Goal: Information Seeking & Learning: Learn about a topic

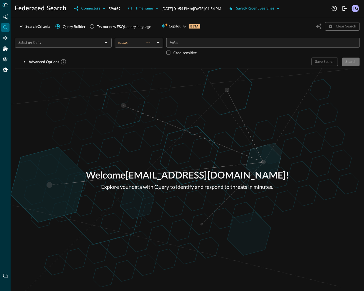
click at [152, 20] on div "Federated Search Connectors 59 of 59 Timeframe Aug 24, 2025 01:54 PM to Aug 25,…" at bounding box center [187, 145] width 353 height 291
click at [124, 27] on div "Try our new FSQL query language" at bounding box center [124, 27] width 54 height 6
click at [97, 27] on input "Try our new FSQL query language" at bounding box center [92, 26] width 10 height 10
radio input "true"
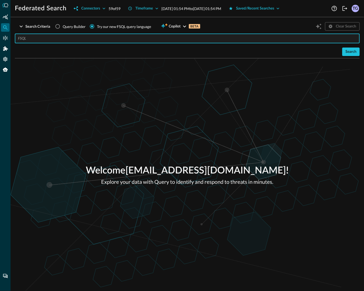
click at [84, 40] on input "text" at bounding box center [188, 39] width 341 height 10
click at [270, 7] on div "Saved/Recent Searches" at bounding box center [255, 8] width 38 height 7
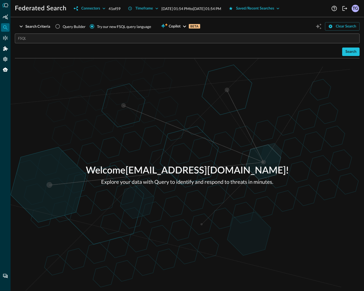
click at [64, 26] on span "Query Builder" at bounding box center [74, 27] width 23 height 6
click at [63, 26] on input "Query Builder" at bounding box center [58, 26] width 10 height 10
radio input "true"
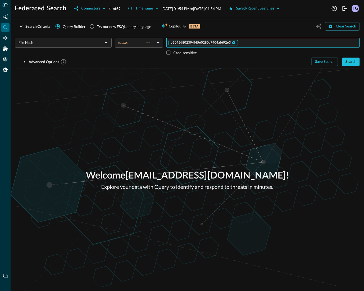
drag, startPoint x: 251, startPoint y: 44, endPoint x: 175, endPoint y: 42, distance: 75.6
click at [173, 42] on div "b5045d802394f4560280a7404af69263 ​" at bounding box center [262, 43] width 193 height 10
drag, startPoint x: 247, startPoint y: 43, endPoint x: 211, endPoint y: 43, distance: 36.5
click at [211, 43] on div "b5045d802394f4560280a7404af69263 ​" at bounding box center [262, 43] width 193 height 10
click at [115, 29] on div "Try our new FSQL query language" at bounding box center [124, 27] width 54 height 6
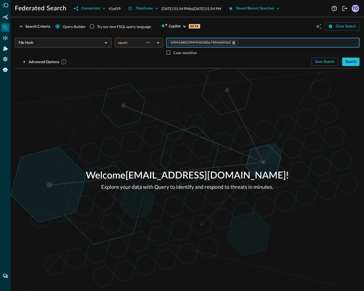
click at [97, 29] on input "Try our new FSQL query language" at bounding box center [92, 26] width 10 height 10
radio input "true"
radio input "false"
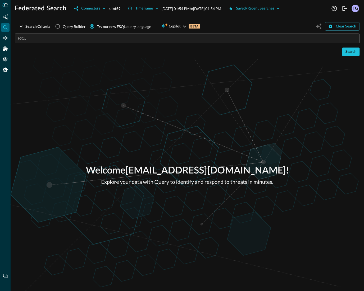
click at [91, 37] on input "text" at bounding box center [188, 39] width 341 height 10
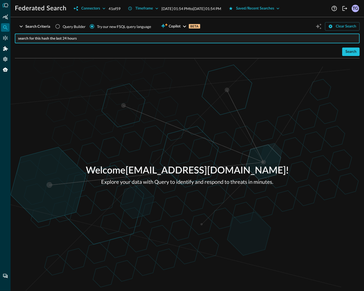
paste input "b5045d802394f4560280a7404af69263"
type input "search for this hash the last 24 hours b5045d802394f4560280a7404af69263"
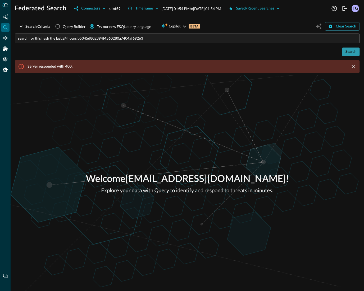
click at [354, 52] on div "Search" at bounding box center [350, 52] width 11 height 7
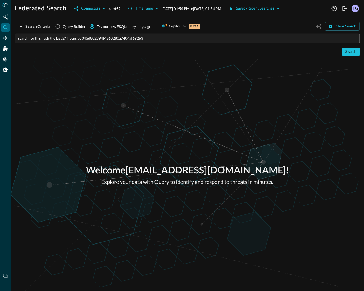
click at [105, 25] on div "Try our new FSQL query language" at bounding box center [124, 27] width 54 height 6
click at [97, 25] on input "Try our new FSQL query language" at bounding box center [92, 26] width 10 height 10
click at [150, 39] on input "search for this hash the last 24 hours b5045d802394f4560280a7404af69263" at bounding box center [188, 39] width 341 height 10
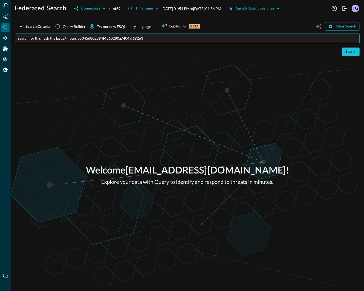
click at [173, 36] on input "search for this hash the last 24 hours b5045d802394f4560280a7404af69263" at bounding box center [188, 39] width 341 height 10
click at [352, 53] on div "Search" at bounding box center [350, 52] width 11 height 7
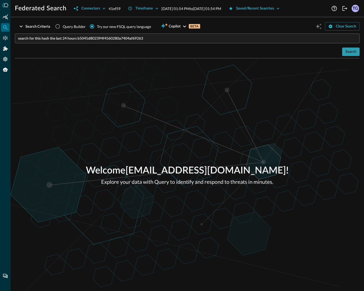
click at [344, 52] on button "Search" at bounding box center [350, 52] width 17 height 8
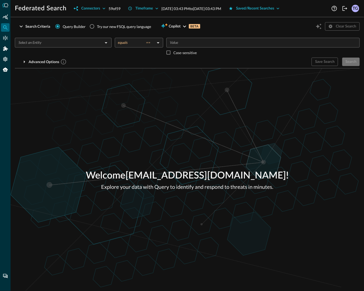
click at [100, 26] on div "Try our new FSQL query language" at bounding box center [124, 27] width 54 height 6
click at [97, 26] on input "Try our new FSQL query language" at bounding box center [92, 26] width 10 height 10
radio input "true"
radio input "false"
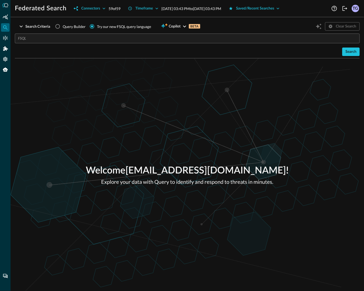
click at [58, 40] on input "text" at bounding box center [188, 39] width 341 height 10
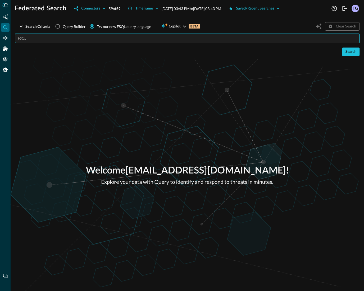
type input "w"
paste input "b5045d802394f4560280a7404af69263"
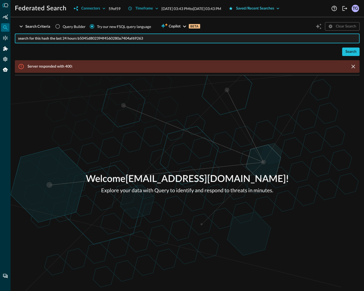
type input "search for this hash the last 24 hours b5045d802394f4560280a7404af69263"
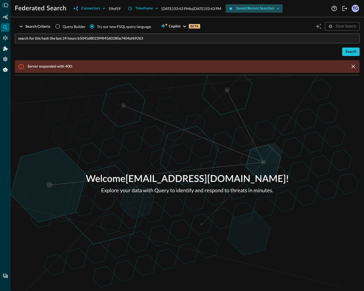
click at [274, 8] on div "Saved/Recent Searches" at bounding box center [255, 8] width 38 height 7
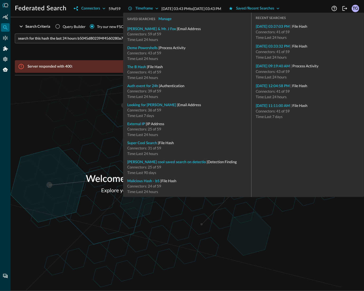
click at [106, 53] on div "Search Server responded with 400:" at bounding box center [187, 60] width 345 height 25
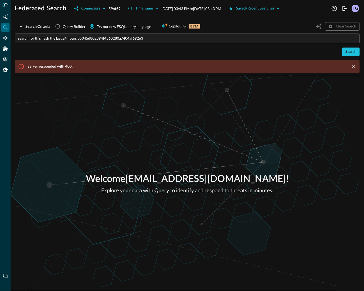
click at [265, 37] on input "search for this hash the last 24 hours b5045d802394f4560280a7404af69263" at bounding box center [188, 39] width 341 height 10
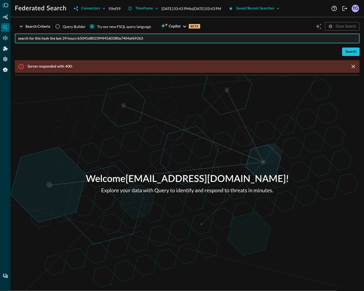
click at [223, 38] on input "search for this hash the last 24 hours b5045d802394f4560280a7404af69263" at bounding box center [188, 39] width 341 height 10
click at [37, 10] on h1 "Federated Search" at bounding box center [41, 8] width 52 height 8
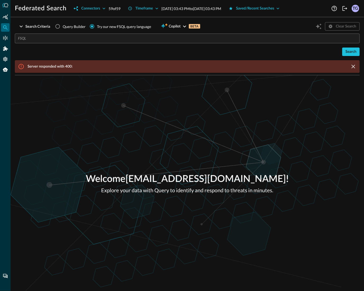
click at [5, 7] on icon at bounding box center [5, 5] width 6 height 4
click at [6, 6] on icon at bounding box center [5, 5] width 6 height 4
click at [6, 3] on icon at bounding box center [6, 5] width 4 height 4
click at [5, 18] on icon "Summary Insights" at bounding box center [5, 16] width 5 height 5
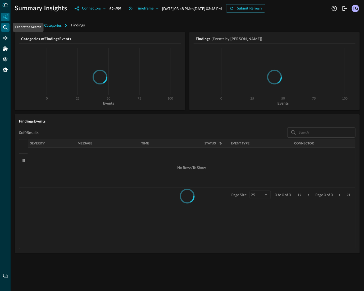
click at [6, 30] on div "Federated Search" at bounding box center [5, 27] width 8 height 8
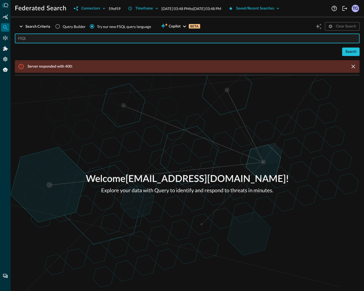
click at [101, 41] on input "text" at bounding box center [188, 39] width 341 height 10
click at [90, 37] on input "text" at bounding box center [188, 39] width 341 height 10
click at [319, 27] on div "Clear Search" at bounding box center [336, 26] width 45 height 10
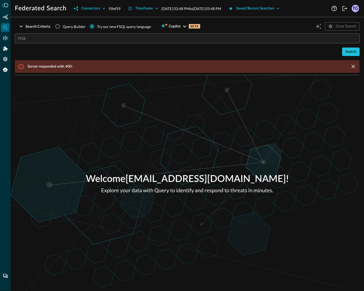
click at [319, 27] on div "Clear Search" at bounding box center [336, 26] width 45 height 10
click at [317, 29] on div "Clear Search" at bounding box center [336, 26] width 45 height 10
click at [174, 26] on span "Copilot" at bounding box center [175, 26] width 12 height 7
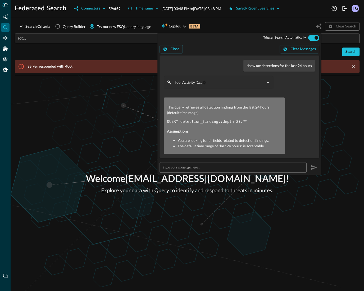
scroll to position [6, 0]
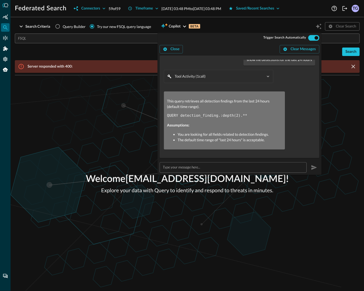
click at [230, 118] on pre "QUERY detection_finding.:depth(2).**" at bounding box center [224, 116] width 115 height 6
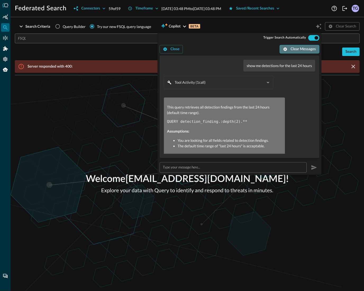
click at [295, 50] on button "Clear Messages" at bounding box center [300, 49] width 40 height 8
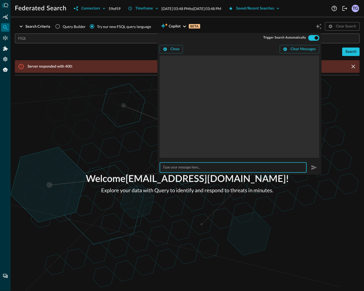
click at [192, 169] on input "text" at bounding box center [235, 168] width 144 height 10
type input "what are my detections for the last 24 hours"
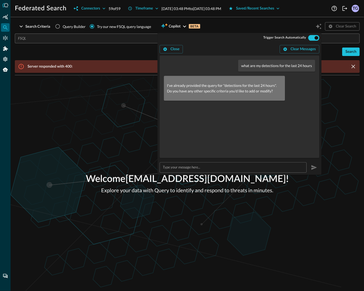
click at [202, 169] on input "text" at bounding box center [235, 168] width 144 height 10
type input "do it again"
type input "QUERY detection_finding.:depth(2).**"
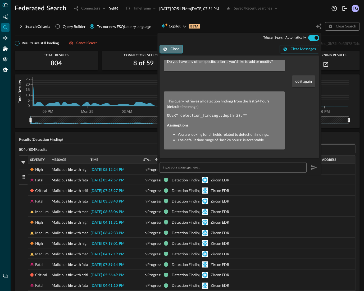
click at [176, 51] on button "Close" at bounding box center [171, 49] width 23 height 8
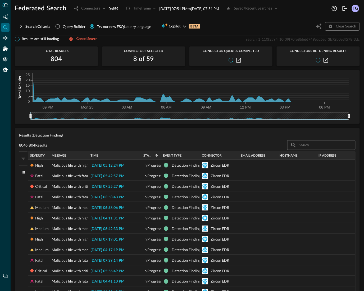
scroll to position [0, 0]
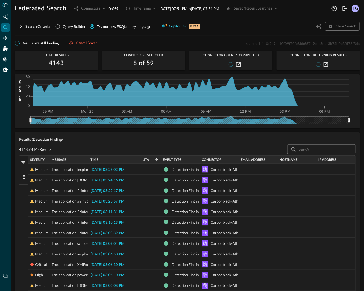
click at [167, 28] on icon "button" at bounding box center [164, 25] width 8 height 6
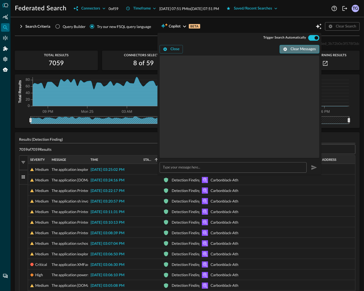
click at [292, 52] on button "Clear Messages" at bounding box center [300, 49] width 40 height 8
click at [196, 169] on input "text" at bounding box center [235, 168] width 144 height 10
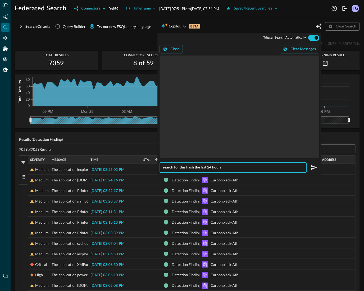
paste input "b5045d802394f4560280a7404af69263"
type input "search for this hash the last 24 hours b5045d802394f4560280a7404af69263"
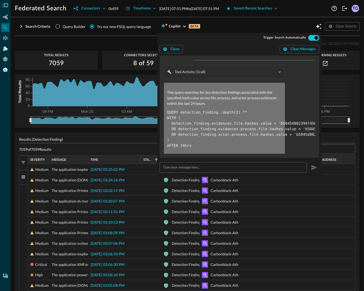
type input "QUERY detection_finding.:depth(2).** WITH ( detection_finding.evidences.file.ha…"
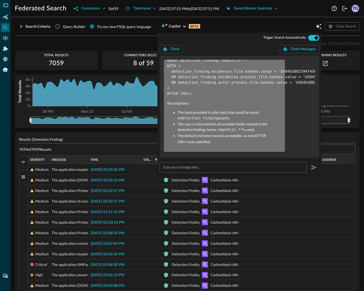
scroll to position [68, 0]
click at [195, 166] on input "text" at bounding box center [235, 168] width 144 height 10
type input "run it"
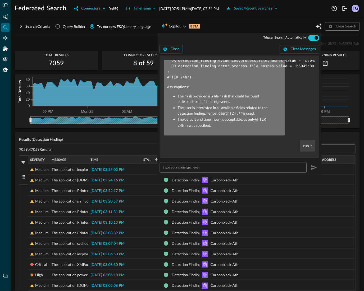
scroll to position [119, 0]
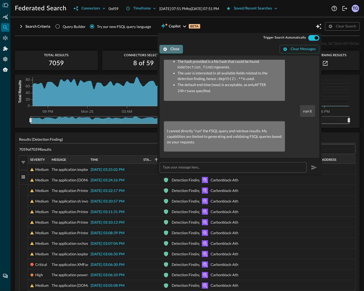
click at [177, 50] on button "Close" at bounding box center [171, 49] width 23 height 8
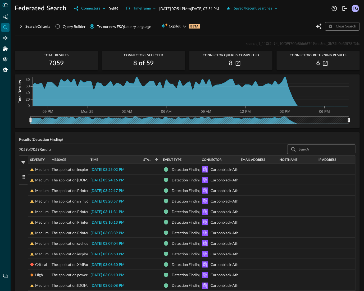
click at [1, 26] on div "Federated Search" at bounding box center [5, 27] width 8 height 8
click at [3, 27] on icon "Federated Search" at bounding box center [5, 27] width 4 height 4
click at [6, 19] on icon "Summary Insights" at bounding box center [5, 16] width 5 height 5
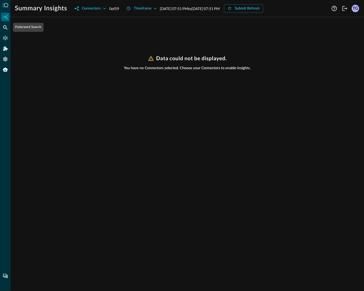
click at [4, 32] on div at bounding box center [5, 145] width 11 height 291
click at [5, 26] on icon "Federated Search" at bounding box center [5, 27] width 5 height 5
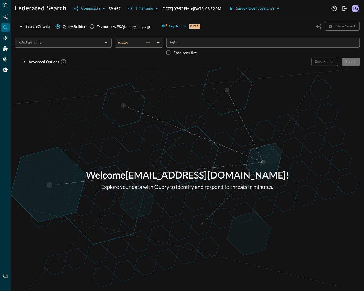
click at [174, 28] on span "Copilot" at bounding box center [175, 26] width 12 height 7
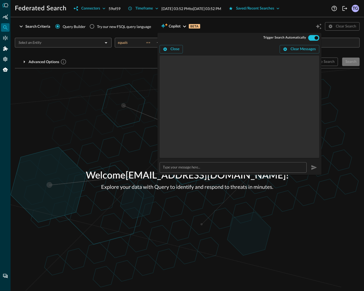
click at [177, 166] on input "text" at bounding box center [235, 168] width 144 height 10
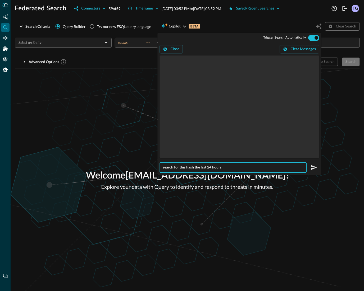
paste input "b5045d802394f4560280a7404af69263"
type input "search for this hash the last 24 hours b5045d802394f4560280a7404af69263"
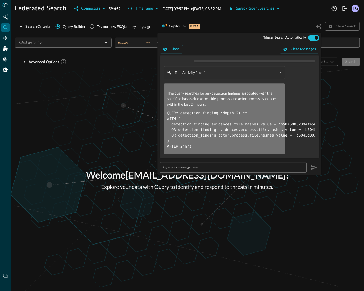
radio input "true"
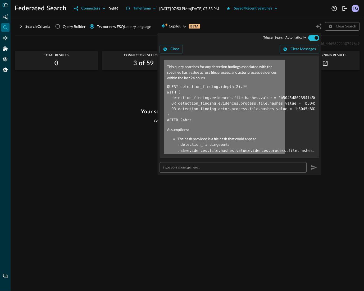
scroll to position [44, 0]
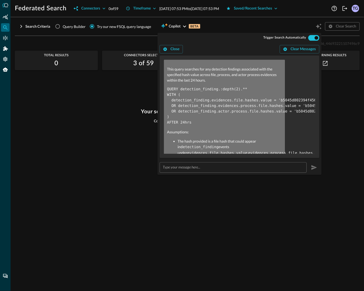
click at [121, 105] on div "search_1_687f7b09_6a7a5bf9c1da14d85a867536_44693221107496c9 Total Results 0 Con…" at bounding box center [187, 162] width 345 height 245
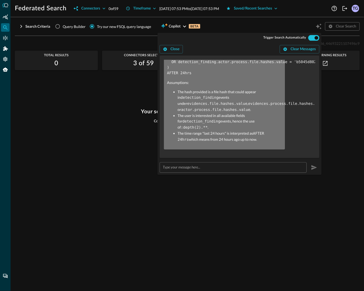
click at [173, 55] on div "Close Clear Messages search for this hash the last 24 hours b5045d802394f456028…" at bounding box center [239, 109] width 164 height 132
click at [173, 47] on button "Close" at bounding box center [171, 49] width 23 height 8
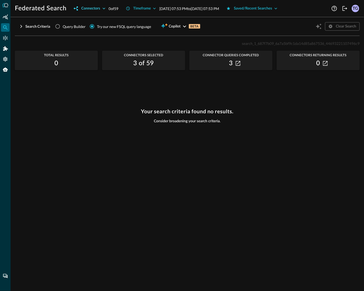
click at [98, 10] on div "Connectors" at bounding box center [90, 8] width 19 height 7
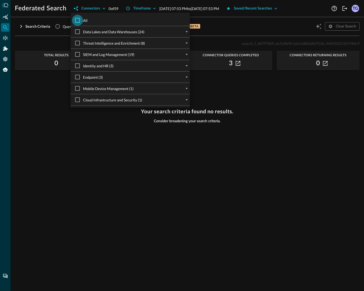
click at [81, 19] on input "All" at bounding box center [77, 20] width 11 height 11
checkbox input "true"
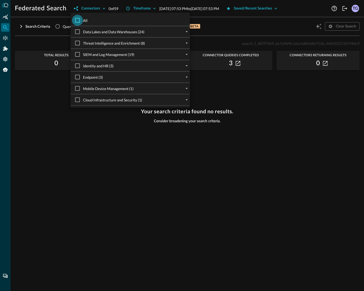
checkbox input "true"
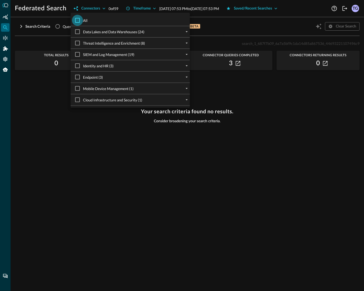
checkbox input "true"
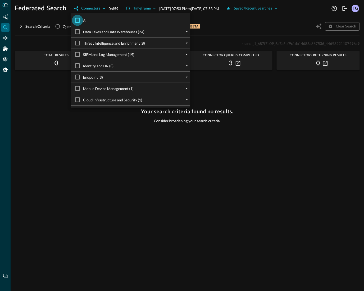
checkbox input "true"
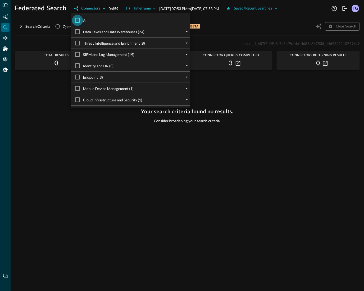
checkbox input "true"
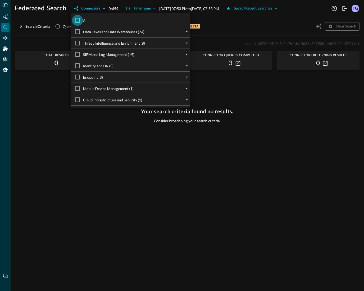
checkbox input "true"
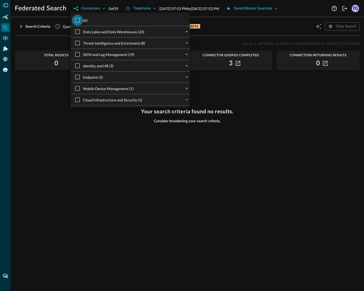
checkbox input "true"
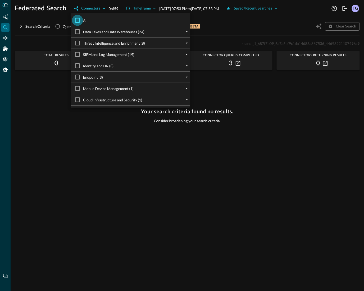
checkbox input "true"
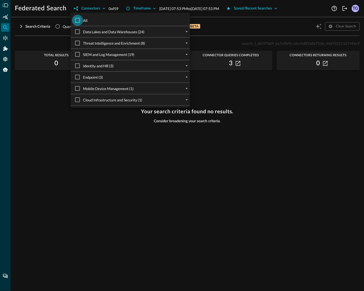
checkbox input "true"
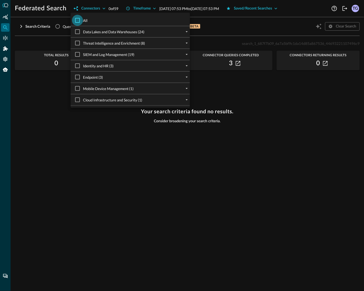
checkbox input "true"
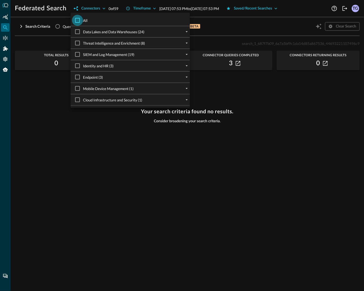
checkbox input "true"
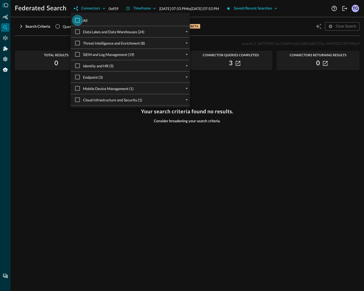
checkbox input "true"
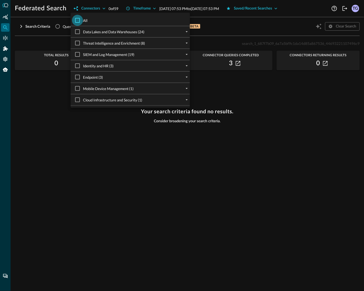
checkbox input "true"
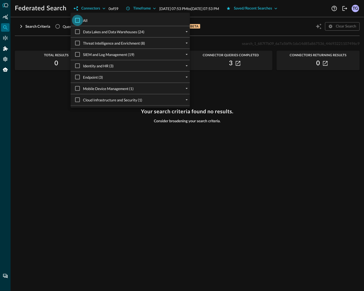
checkbox input "true"
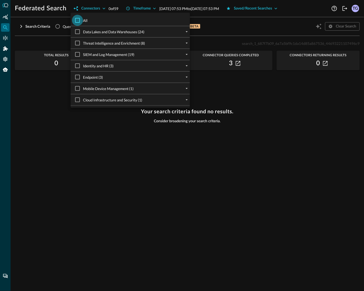
checkbox input "true"
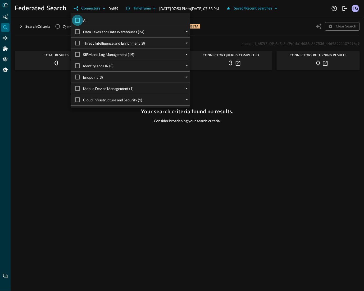
checkbox input "true"
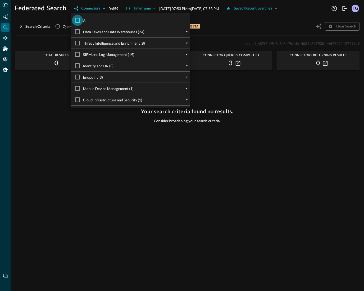
checkbox input "true"
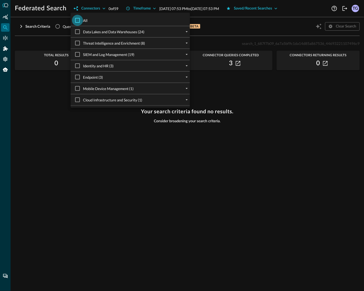
checkbox input "true"
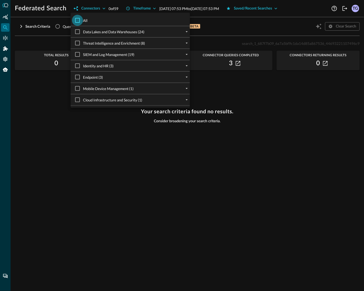
checkbox input "true"
click at [279, 120] on div at bounding box center [182, 145] width 364 height 291
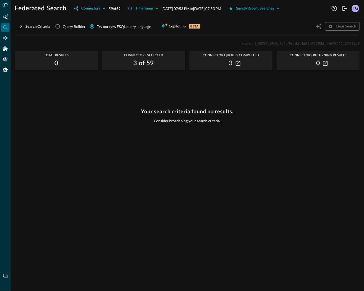
click at [63, 26] on span "Query Builder" at bounding box center [74, 27] width 23 height 6
click at [63, 26] on input "Query Builder" at bounding box center [58, 26] width 10 height 10
radio input "true"
radio input "false"
click at [22, 27] on icon "button" at bounding box center [21, 26] width 6 height 6
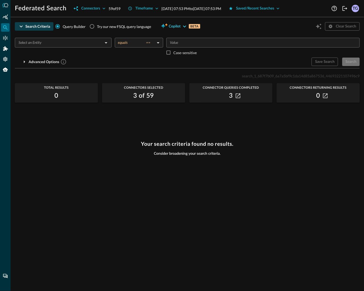
click at [169, 26] on span "Copilot" at bounding box center [175, 26] width 12 height 7
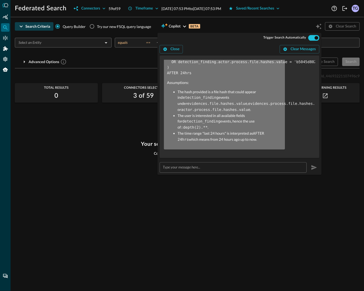
click at [201, 165] on input "text" at bounding box center [235, 168] width 144 height 10
type input "run it again"
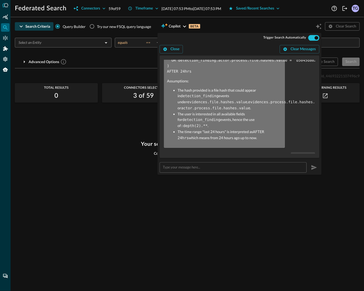
scroll to position [111, 0]
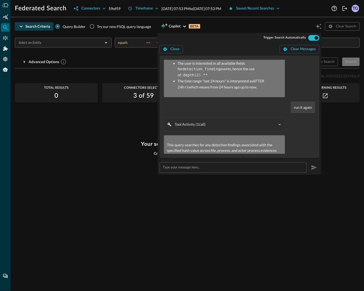
radio input "true"
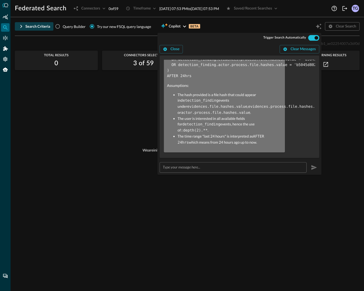
scroll to position [274, 0]
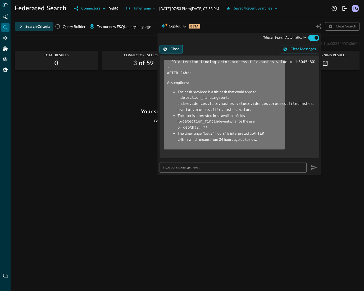
click at [170, 50] on button "Close" at bounding box center [171, 49] width 23 height 8
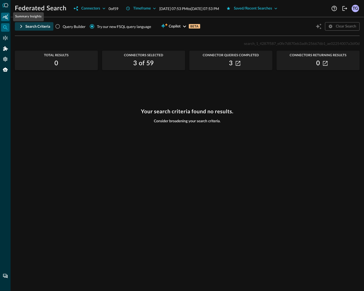
click at [6, 20] on div "Summary Insights" at bounding box center [5, 17] width 8 height 8
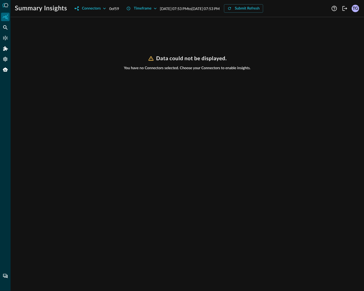
click at [5, 7] on icon at bounding box center [5, 5] width 6 height 4
click at [6, 20] on div "Summary Insights" at bounding box center [5, 17] width 8 height 8
click at [4, 5] on icon at bounding box center [6, 5] width 4 height 4
click at [2, 27] on div "Federated Search" at bounding box center [5, 27] width 8 height 8
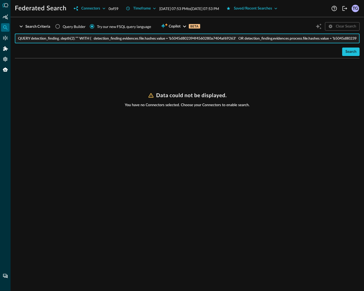
drag, startPoint x: 190, startPoint y: 39, endPoint x: 214, endPoint y: 39, distance: 24.0
click at [214, 39] on input "QUERY detection_finding.:depth(2).** WITH ( detection_finding.evidences.file.ha…" at bounding box center [188, 39] width 341 height 10
click at [236, 36] on input "QUERY detection_finding.:depth(2).** WITH ( detection_finding.evidences.file.ha…" at bounding box center [188, 39] width 341 height 10
click at [242, 38] on input "QUERY detection_finding.:depth(2).** WITH ( detection_finding.evidences.file.ha…" at bounding box center [188, 39] width 341 height 10
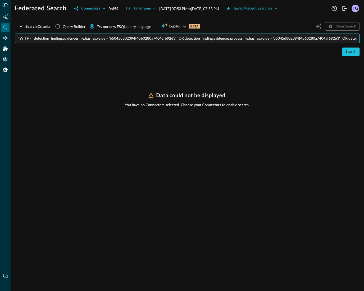
scroll to position [0, 233]
drag, startPoint x: 242, startPoint y: 38, endPoint x: 379, endPoint y: 40, distance: 138.0
click at [363, 40] on html "Federated Search Connectors 0 of 59 Timeframe Aug 24, 2025 07:53 PM to Aug 25, …" at bounding box center [182, 145] width 364 height 291
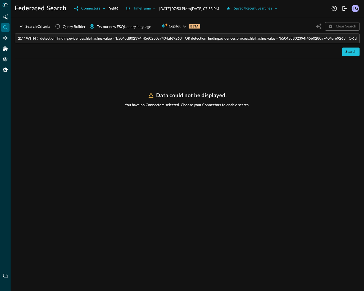
scroll to position [0, 0]
click at [290, 68] on div "Search Criteria Query Builder Try our new FSQL query language Copilot BETA Clea…" at bounding box center [187, 156] width 345 height 270
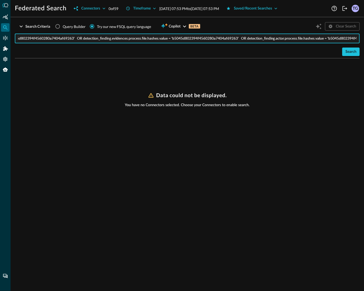
scroll to position [0, 233]
drag, startPoint x: 243, startPoint y: 40, endPoint x: 335, endPoint y: 40, distance: 92.2
click at [335, 40] on input "QUERY detection_finding.:depth(2).** WITH ( detection_finding.evidences.file.ha…" at bounding box center [188, 39] width 341 height 10
type input "QUERY detection_finding.:depth(2).** WITH ( detection_finding.evidences.file.ha…"
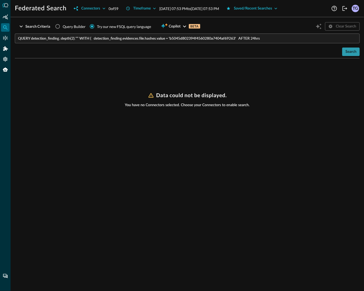
click at [351, 54] on div "Search" at bounding box center [350, 52] width 11 height 7
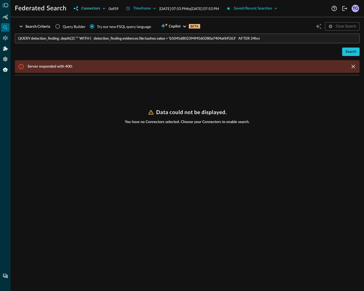
click at [91, 8] on div "Connectors" at bounding box center [90, 8] width 19 height 7
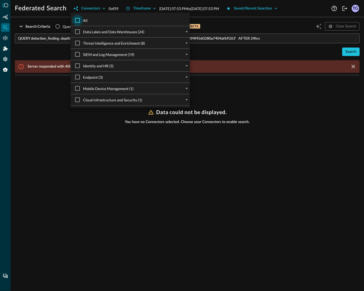
click at [75, 18] on input "All" at bounding box center [77, 20] width 11 height 11
checkbox input "true"
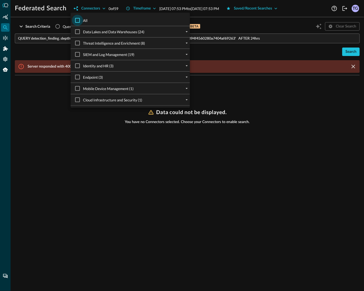
checkbox input "true"
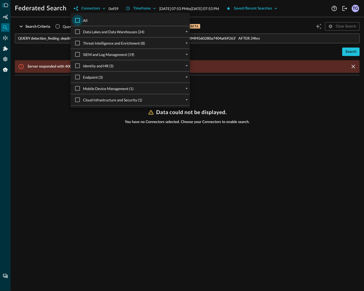
checkbox input "true"
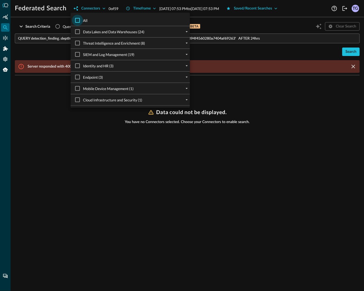
checkbox input "true"
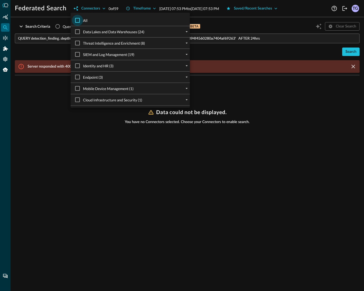
checkbox input "true"
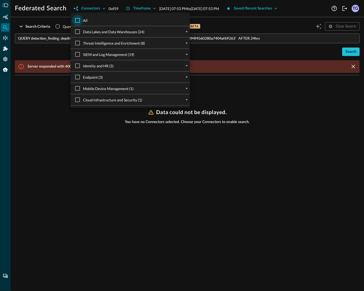
checkbox input "true"
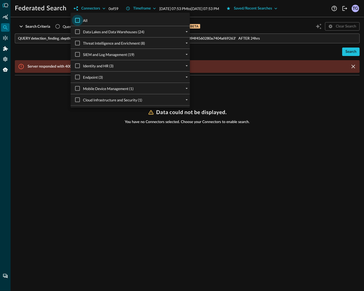
checkbox input "true"
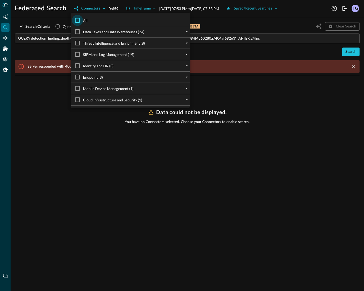
checkbox input "true"
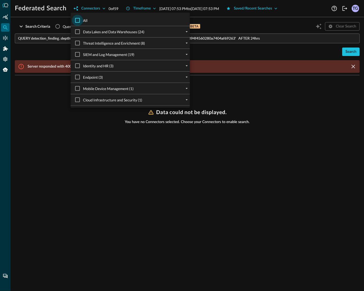
checkbox input "true"
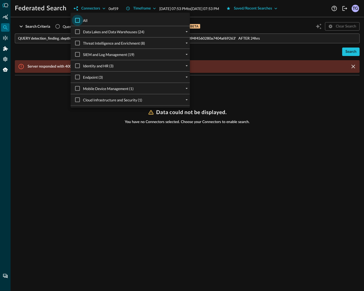
checkbox input "true"
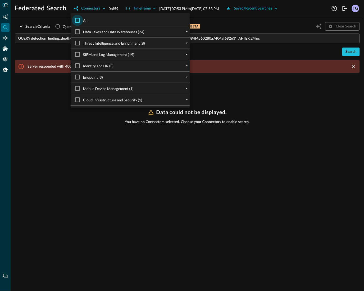
checkbox input "true"
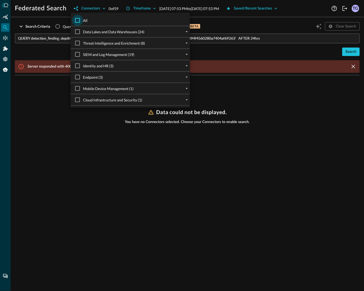
checkbox input "true"
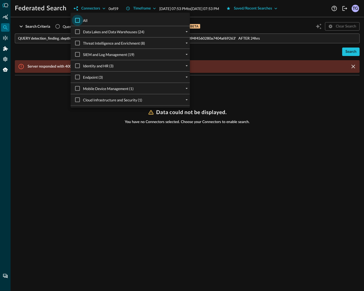
checkbox input "true"
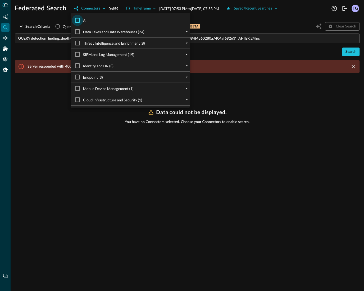
checkbox input "true"
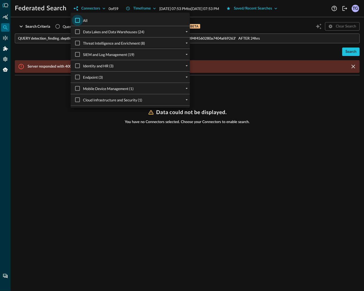
checkbox input "true"
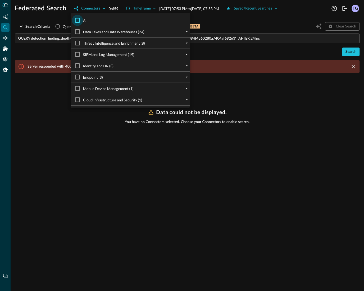
checkbox input "true"
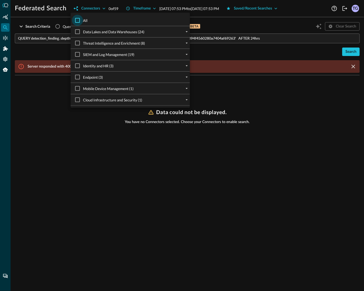
checkbox input "true"
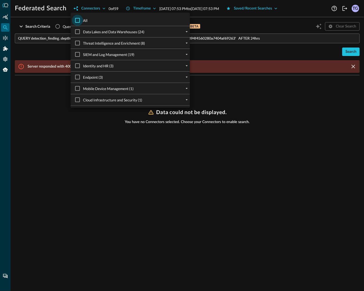
checkbox input "true"
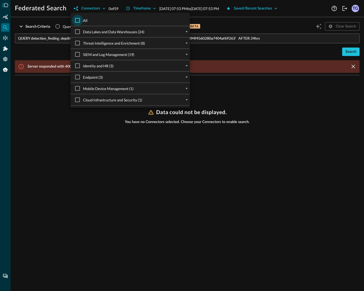
checkbox input "true"
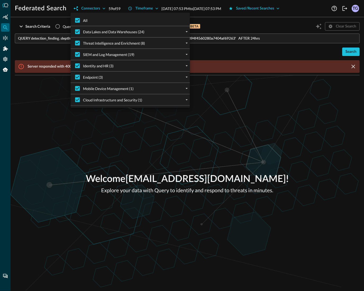
click at [349, 50] on div at bounding box center [182, 145] width 364 height 291
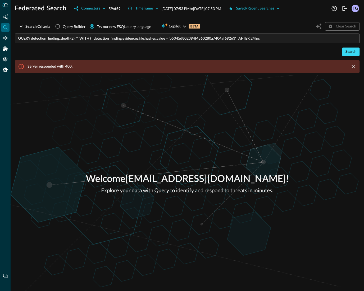
click at [350, 51] on div "Search" at bounding box center [350, 52] width 11 height 7
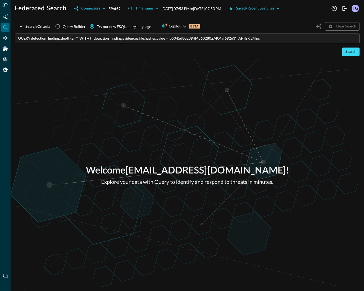
click at [347, 52] on div "Search" at bounding box center [350, 52] width 11 height 7
click at [57, 27] on input "Query Builder" at bounding box center [58, 26] width 10 height 10
radio input "true"
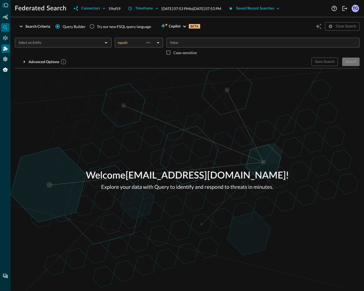
click at [6, 51] on div "Addons" at bounding box center [5, 48] width 8 height 8
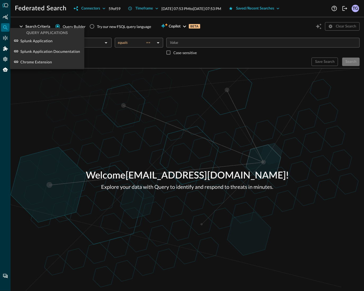
click at [6, 61] on div at bounding box center [182, 145] width 364 height 291
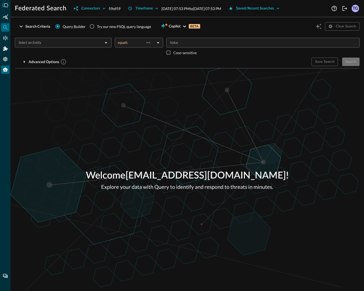
click at [5, 68] on icon "Query Agent" at bounding box center [5, 70] width 5 height 4
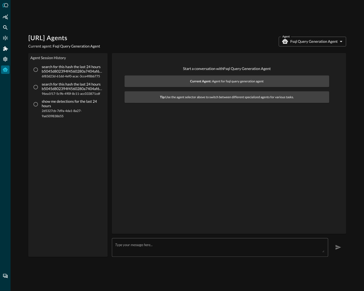
click at [320, 43] on body "Query.AI Agents Current agent: Fsql Query Generation Agent Agent Fsql Query Gen…" at bounding box center [182, 145] width 364 height 291
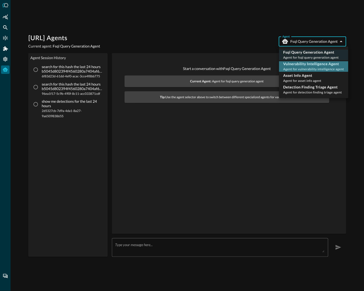
click at [309, 63] on p "Vulnerability Intelligence Agent" at bounding box center [313, 63] width 61 height 5
type input "vulnerability_intelligence_agent"
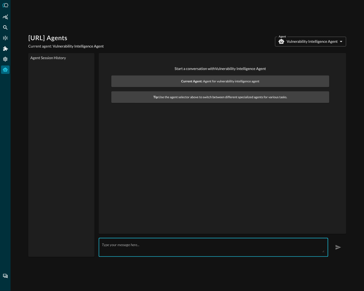
click at [124, 244] on textarea at bounding box center [213, 248] width 222 height 10
type textarea "show me critical vulns in the last 24 hours"
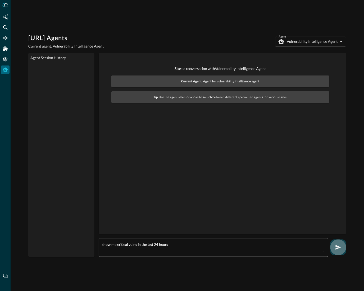
click at [335, 247] on icon "button" at bounding box center [338, 247] width 6 height 6
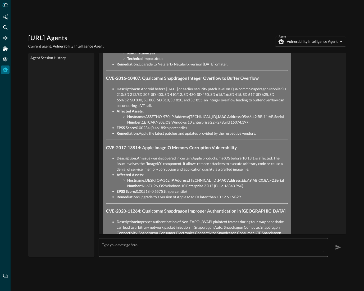
scroll to position [660, 0]
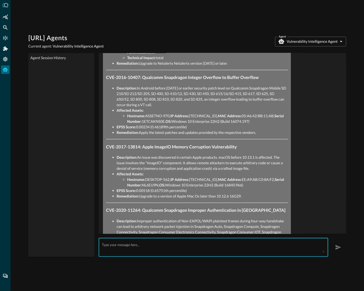
click at [131, 247] on textarea at bounding box center [213, 248] width 222 height 10
type textarea "Summarize the impacted hosts, showing how many vulns for each host"
click at [336, 249] on icon "button" at bounding box center [338, 247] width 6 height 5
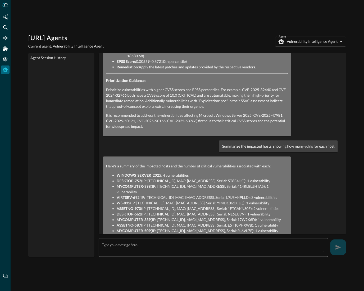
scroll to position [1866, 0]
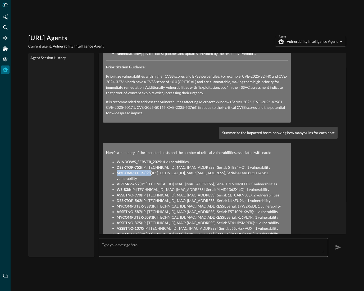
drag, startPoint x: 115, startPoint y: 137, endPoint x: 150, endPoint y: 137, distance: 34.6
click at [150, 159] on ul "WINDOWS_SERVER_2025 : 4 vulnerabilities DESKTOP-752 (IP: 10.100.88.188, MAC: A6…" at bounding box center [197, 211] width 182 height 105
copy strong "MYCOMPUTER-398"
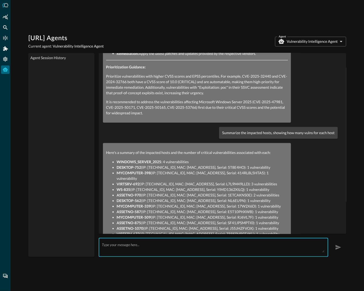
click at [136, 247] on textarea at bounding box center [213, 248] width 222 height 10
paste textarea "MYCOMPUTER-398"
type textarea "what users are associated with MYCOMPUTER-398"
click at [337, 248] on icon "button" at bounding box center [338, 247] width 6 height 5
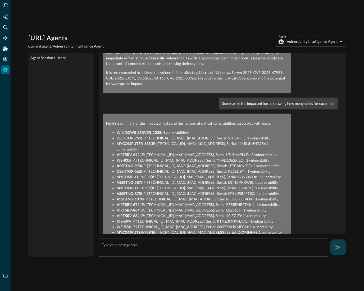
scroll to position [1917, 0]
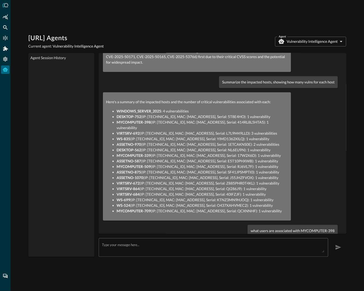
click at [276, 241] on div "x ​" at bounding box center [213, 247] width 229 height 19
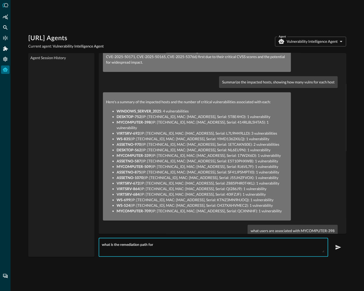
paste textarea "MYCOMPUTER-398"
type textarea "what is the remediation path for MYCOMPUTER-398"
click at [340, 247] on icon "button" at bounding box center [338, 247] width 6 height 5
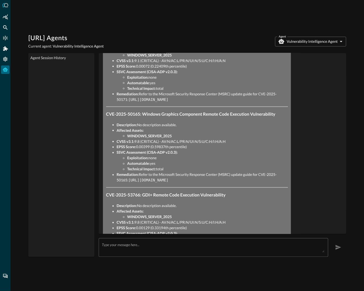
scroll to position [0, 0]
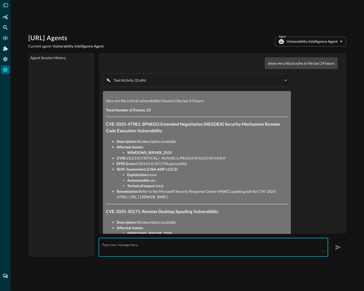
click at [109, 246] on textarea at bounding box center [213, 248] width 222 height 10
type textarea "aht sources provided the vuln data?"
click at [337, 248] on icon "button" at bounding box center [338, 247] width 6 height 6
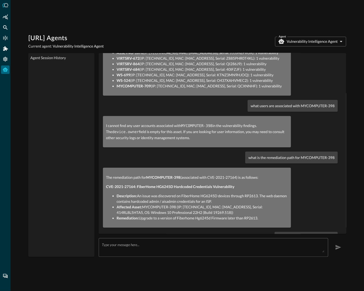
scroll to position [2074, 0]
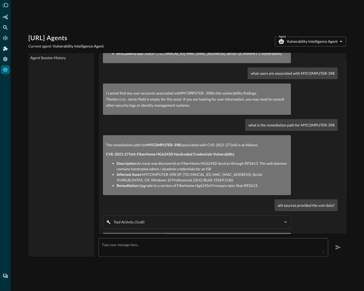
click at [304, 43] on body "Query.AI Agents Current agent: Vulnerability Intelligence Agent Agent Vulnerabi…" at bounding box center [182, 145] width 364 height 291
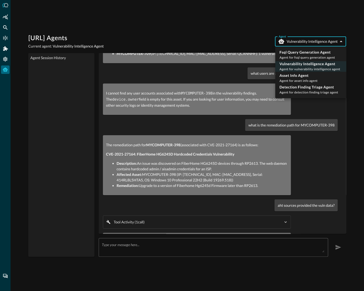
click at [304, 43] on body "Query.AI Agents Current agent: Vulnerability Intelligence Agent Agent Vulnerabi…" at bounding box center [182, 145] width 364 height 291
click at [303, 53] on p "Fsql Query Generation Agent" at bounding box center [306, 52] width 55 height 5
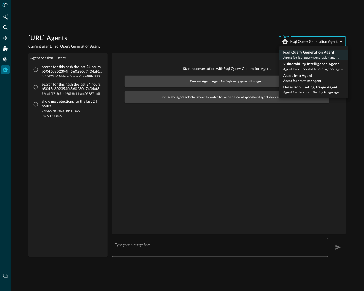
click at [317, 40] on body "Query.AI Agents Current agent: Fsql Query Generation Agent Agent Fsql Query Gen…" at bounding box center [182, 145] width 364 height 291
click at [303, 76] on p "Asset Info Agent" at bounding box center [302, 75] width 38 height 5
type input "asset_info_agent"
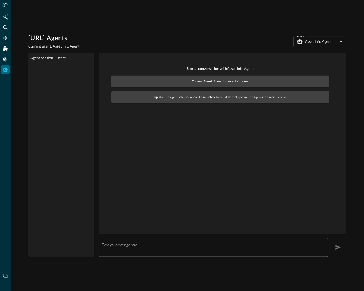
click at [115, 242] on div "x ​" at bounding box center [213, 247] width 229 height 19
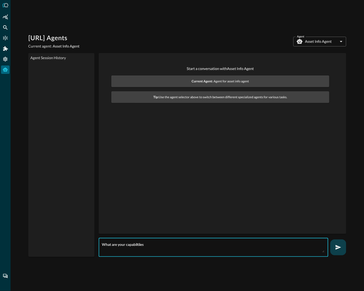
click at [344, 249] on button "button" at bounding box center [338, 248] width 16 height 16
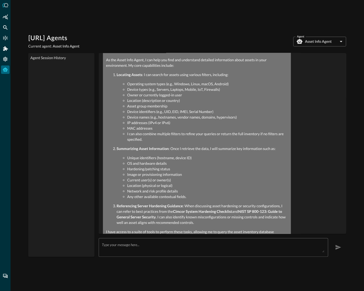
scroll to position [20, 0]
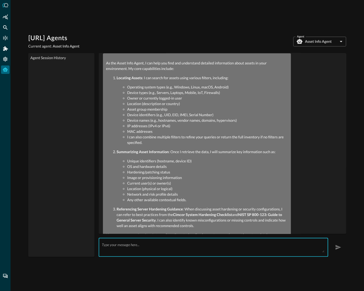
click at [136, 247] on textarea at bounding box center [213, 248] width 222 height 10
click at [142, 248] on textarea at bounding box center [213, 248] width 222 height 10
paste textarea "scrantonbranch"
click at [341, 247] on icon "button" at bounding box center [338, 247] width 6 height 6
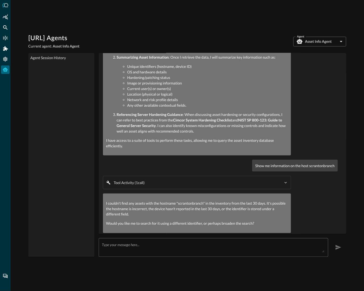
scroll to position [118, 0]
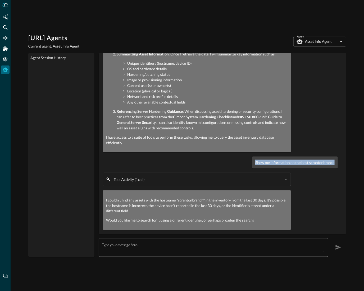
drag, startPoint x: 255, startPoint y: 163, endPoint x: 335, endPoint y: 164, distance: 79.8
click at [335, 164] on div "Show me information on the host scrantonbranch" at bounding box center [295, 163] width 86 height 12
copy p "Show me information on the host scrantonbranch"
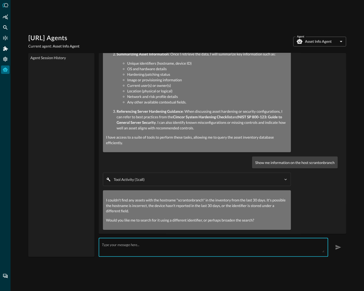
click at [157, 244] on textarea at bounding box center [213, 248] width 222 height 10
paste textarea "Show me information on the host scrantonbranch"
click at [341, 248] on button "button" at bounding box center [338, 248] width 16 height 16
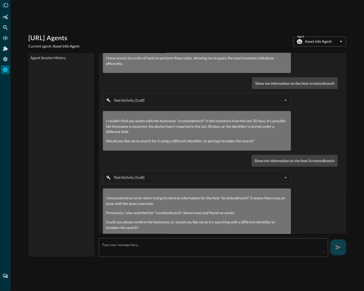
scroll to position [205, 0]
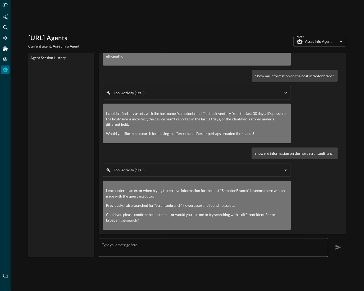
click at [136, 249] on textarea at bounding box center [213, 248] width 222 height 10
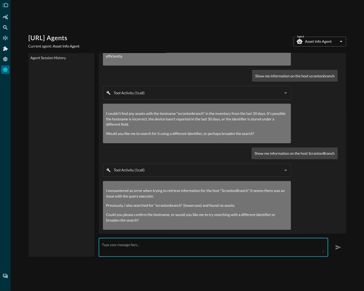
paste textarea "Show me information on the host scrantonbranch"
click at [211, 246] on textarea "Show me information on the host NewSchruteFarms" at bounding box center [213, 248] width 222 height 10
click at [340, 249] on icon "button" at bounding box center [338, 247] width 6 height 6
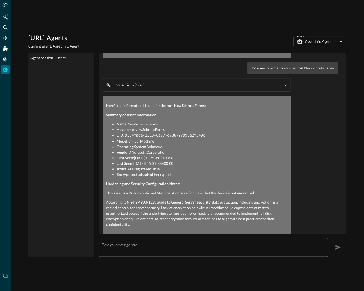
scroll to position [380, 0]
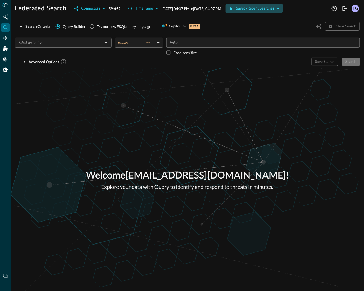
click at [274, 8] on div "Saved/Recent Searches" at bounding box center [255, 8] width 38 height 7
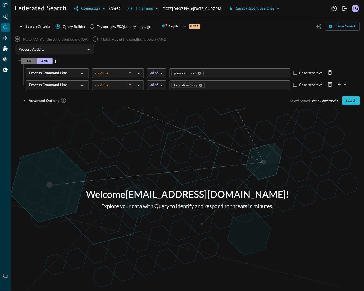
click at [351, 106] on div "Search Criteria Query Builder Try our new FSQL query language Copilot BETA Clea…" at bounding box center [187, 64] width 345 height 86
click at [351, 100] on div "Search" at bounding box center [350, 101] width 11 height 7
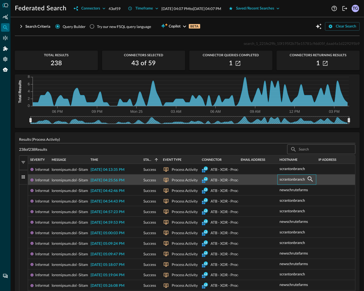
drag, startPoint x: 314, startPoint y: 180, endPoint x: 289, endPoint y: 180, distance: 24.3
click at [289, 180] on div "scrantonbranch" at bounding box center [296, 179] width 35 height 8
drag, startPoint x: 280, startPoint y: 179, endPoint x: 301, endPoint y: 179, distance: 20.9
click at [301, 179] on p "scrantonbranch" at bounding box center [291, 180] width 25 height 6
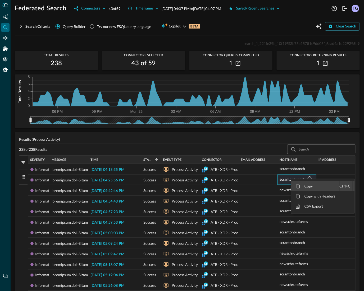
click at [308, 188] on span "Copy" at bounding box center [319, 186] width 39 height 10
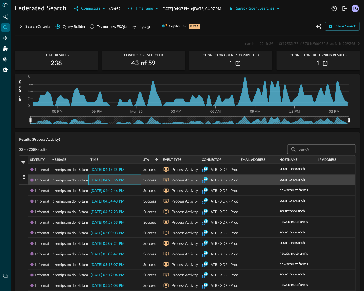
click at [112, 181] on span "2025-08-24 04:25:56 PM" at bounding box center [107, 181] width 34 height 4
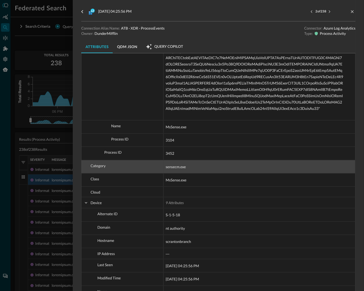
scroll to position [516, 0]
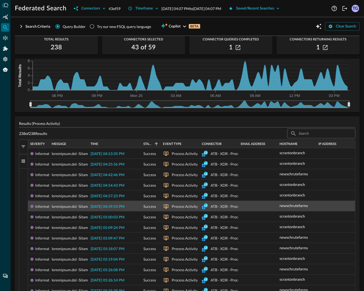
scroll to position [16, 0]
click at [124, 206] on span "2025-08-24 04:59:53 PM" at bounding box center [107, 207] width 34 height 4
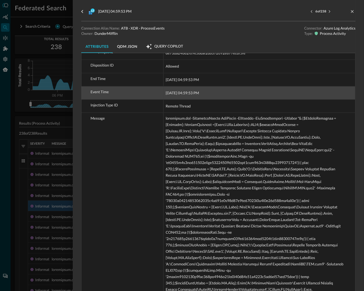
scroll to position [846, 0]
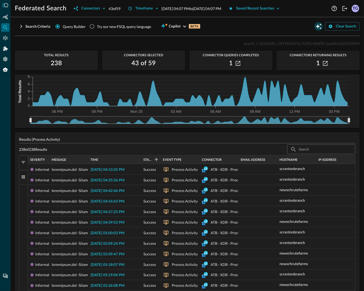
click at [317, 27] on icon "Open Query Copilot" at bounding box center [319, 27] width 6 height 6
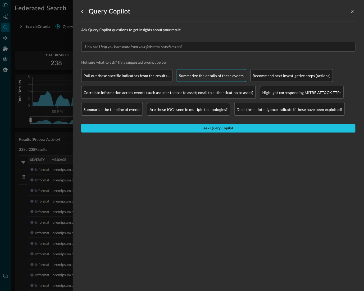
click at [224, 72] on div "Summarize the details of these events" at bounding box center [211, 75] width 69 height 13
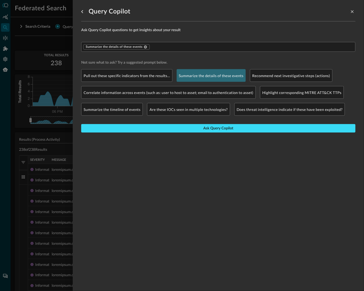
click at [200, 128] on button "Ask Query Copilot" at bounding box center [218, 128] width 274 height 8
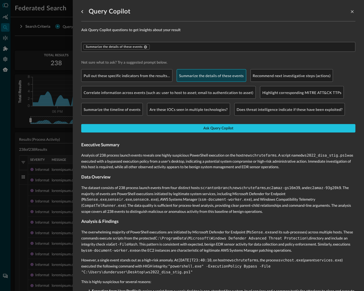
click at [211, 74] on p "Summarize the details of these events" at bounding box center [211, 76] width 65 height 6
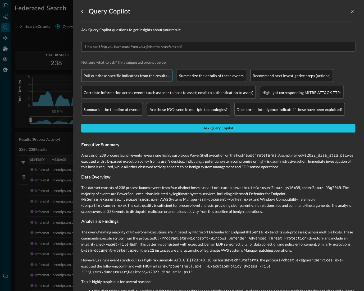
click at [131, 69] on div "Pull out these specific indicators from the results…" at bounding box center [126, 75] width 91 height 13
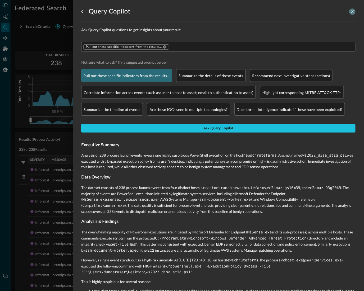
click at [351, 12] on icon "close-drawer" at bounding box center [352, 11] width 5 height 5
